Goal: Communication & Community: Answer question/provide support

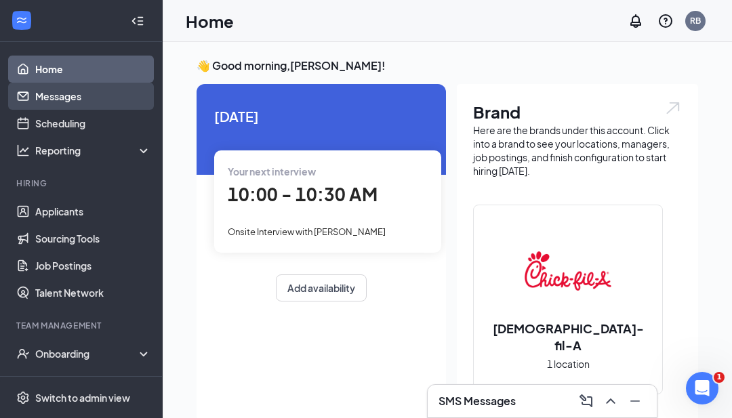
click at [98, 94] on link "Messages" at bounding box center [93, 96] width 116 height 27
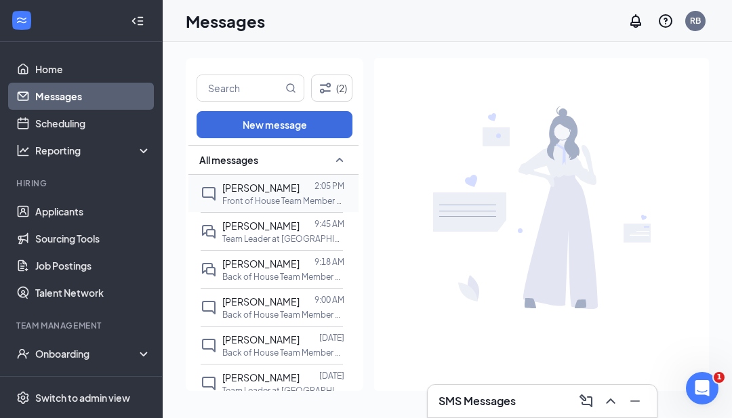
click at [268, 186] on span "[PERSON_NAME]" at bounding box center [260, 188] width 77 height 12
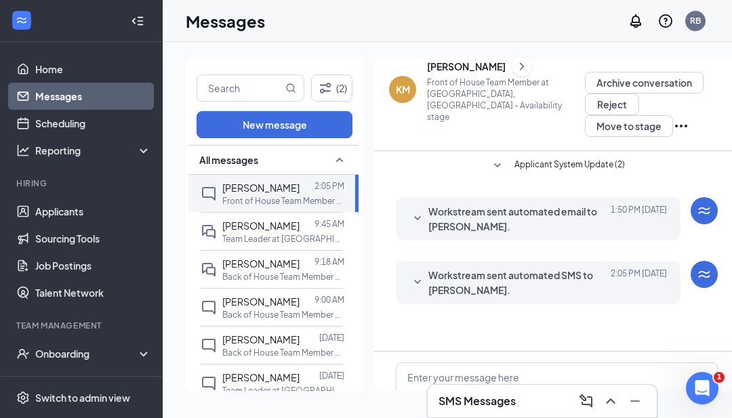
click at [609, 268] on div "[DATE] 2:05 PM" at bounding box center [636, 283] width 61 height 30
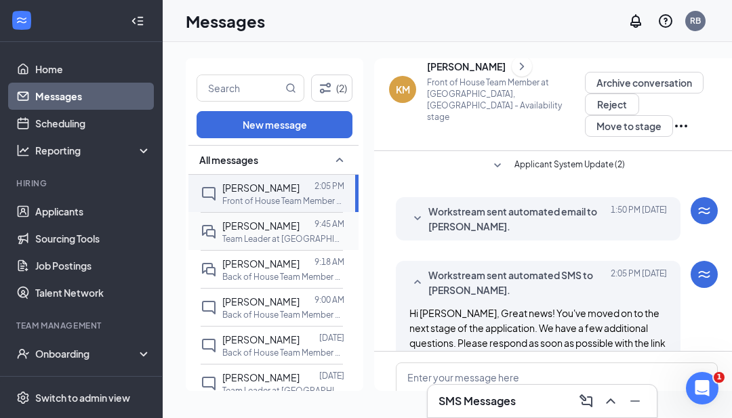
click at [247, 237] on p "Team Leader at [GEOGRAPHIC_DATA], [GEOGRAPHIC_DATA]" at bounding box center [283, 239] width 122 height 12
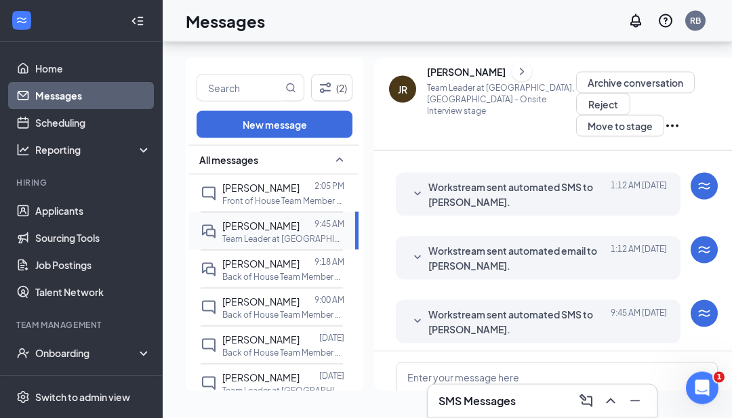
scroll to position [43, 0]
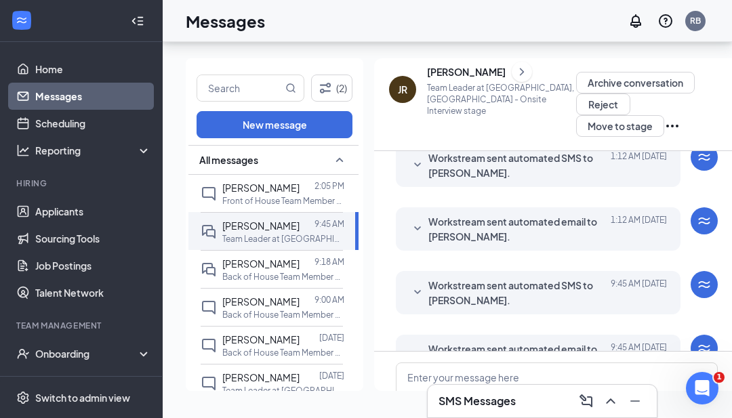
click at [611, 342] on div "[DATE] 9:45 AM" at bounding box center [636, 357] width 61 height 30
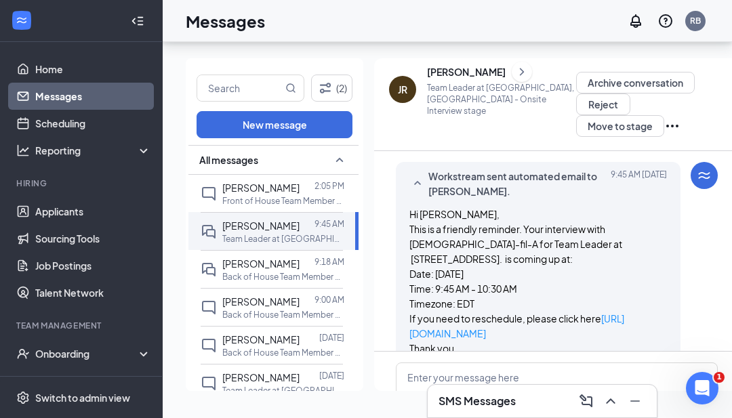
scroll to position [611, 0]
click at [230, 257] on span "[PERSON_NAME]" at bounding box center [260, 263] width 77 height 12
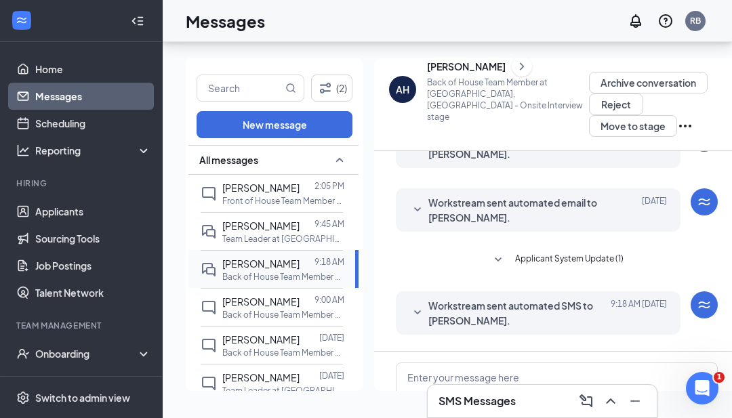
scroll to position [430, 0]
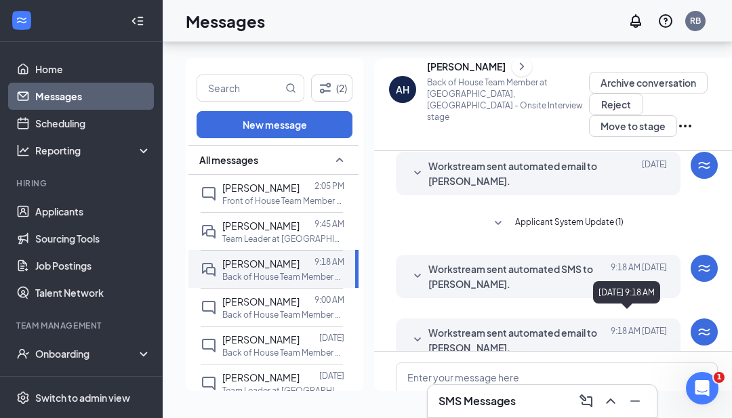
click at [567, 325] on span "Workstream sent automated email to [PERSON_NAME]." at bounding box center [517, 340] width 178 height 30
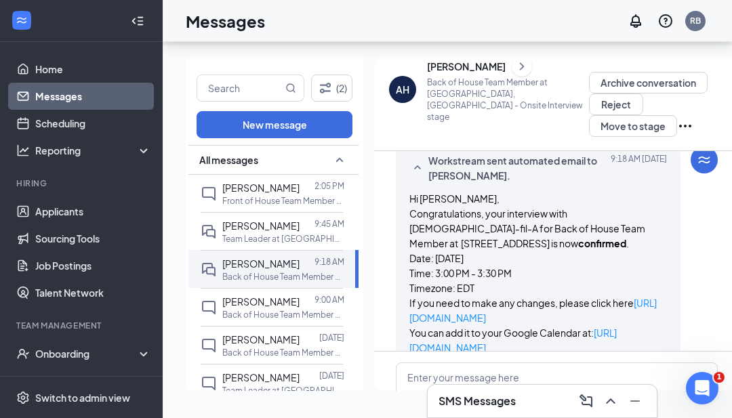
scroll to position [603, 0]
